Goal: Information Seeking & Learning: Learn about a topic

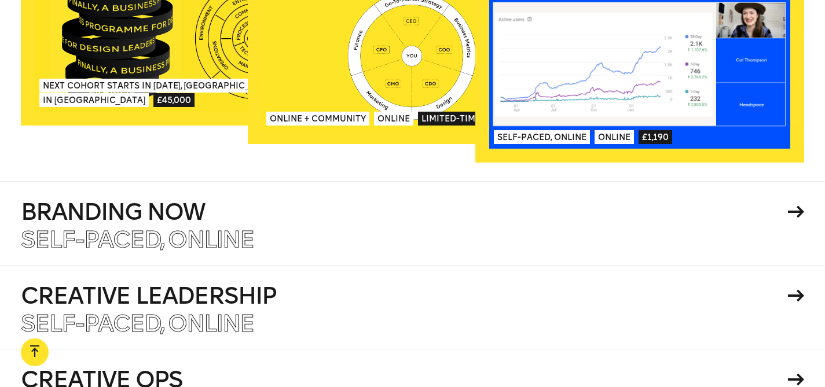
scroll to position [1856, 0]
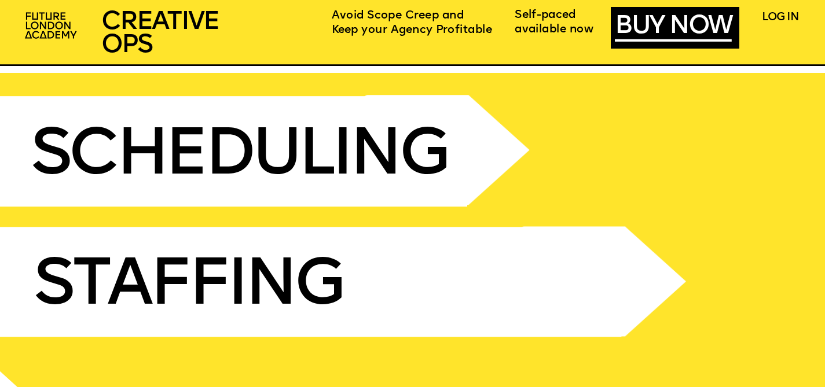
scroll to position [3773, 0]
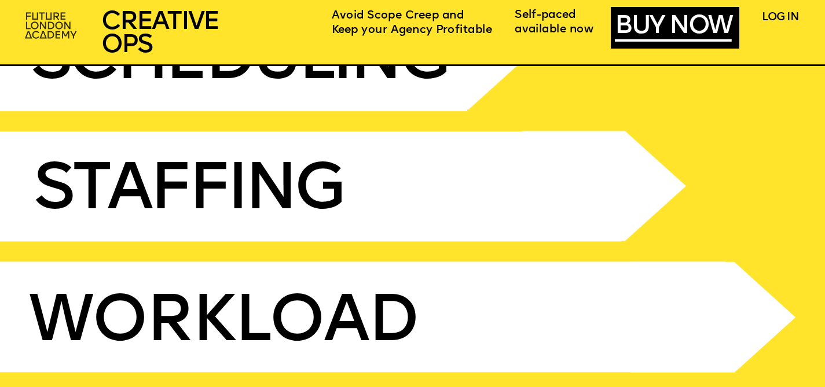
click at [59, 16] on img at bounding box center [52, 27] width 64 height 38
